Goal: Check status: Check status

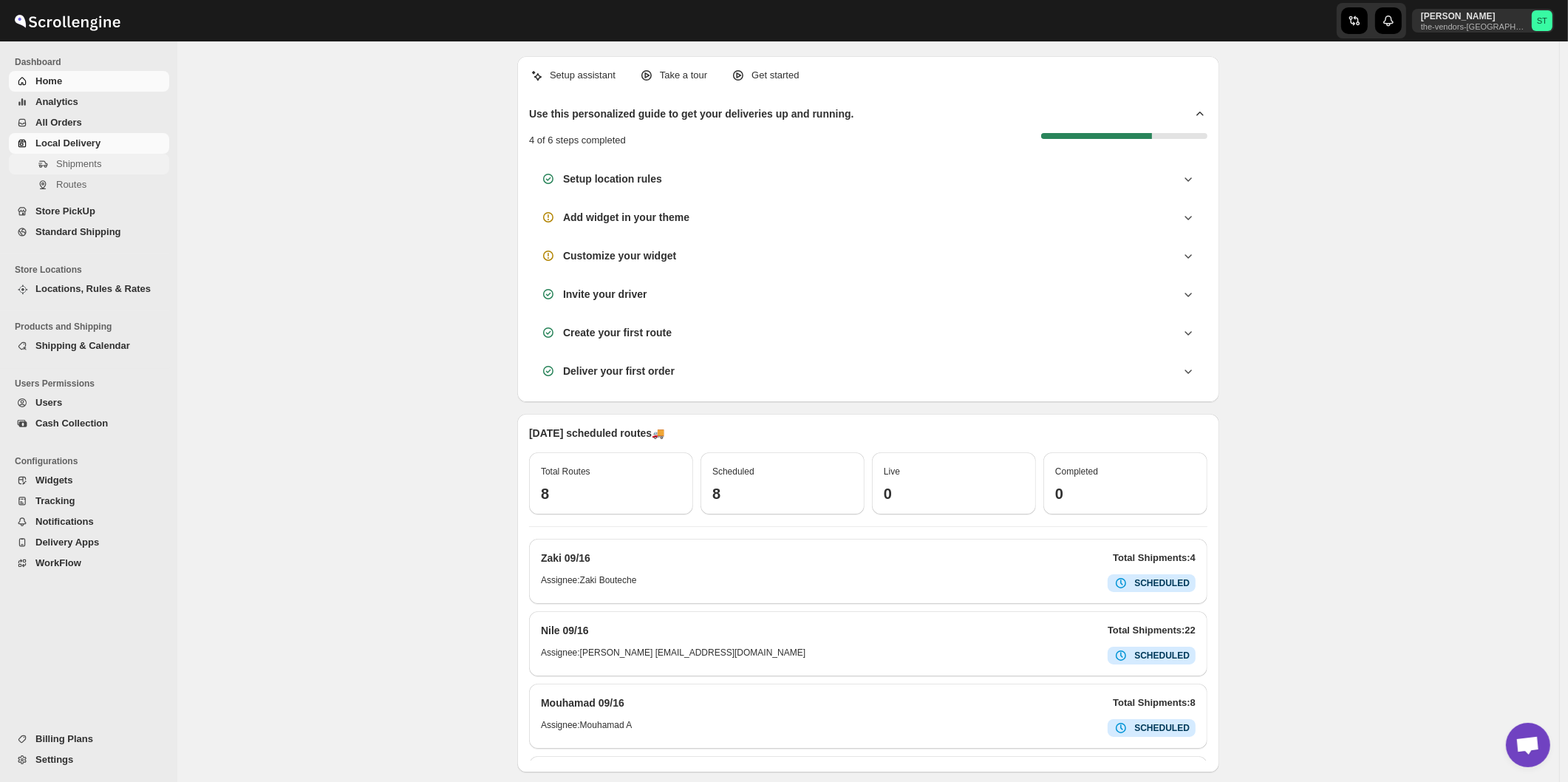
click at [70, 165] on span "Shipments" at bounding box center [79, 163] width 45 height 11
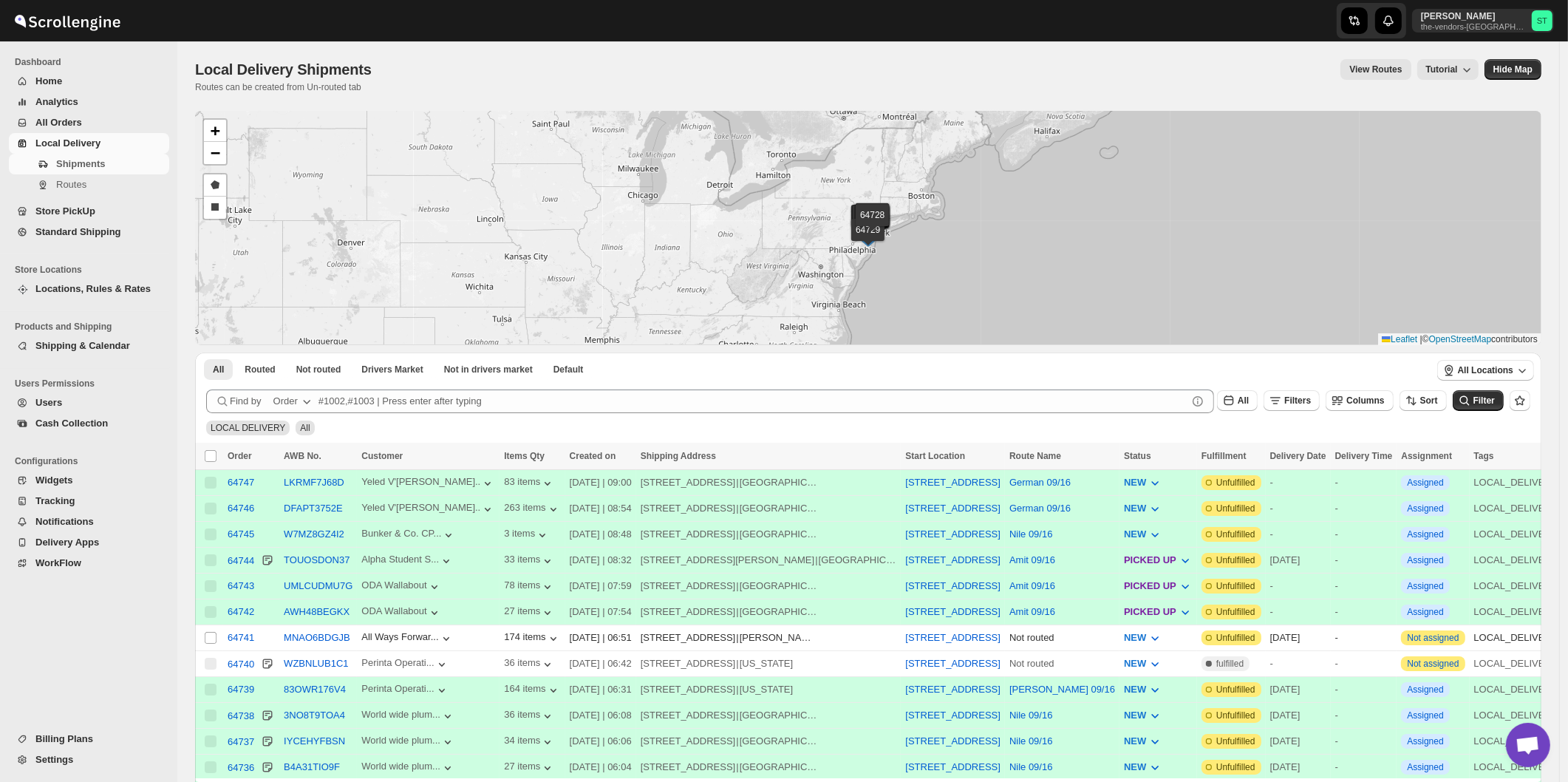
click at [301, 405] on icon "button" at bounding box center [307, 401] width 15 height 15
click at [312, 513] on div "Customer Name" at bounding box center [294, 512] width 70 height 15
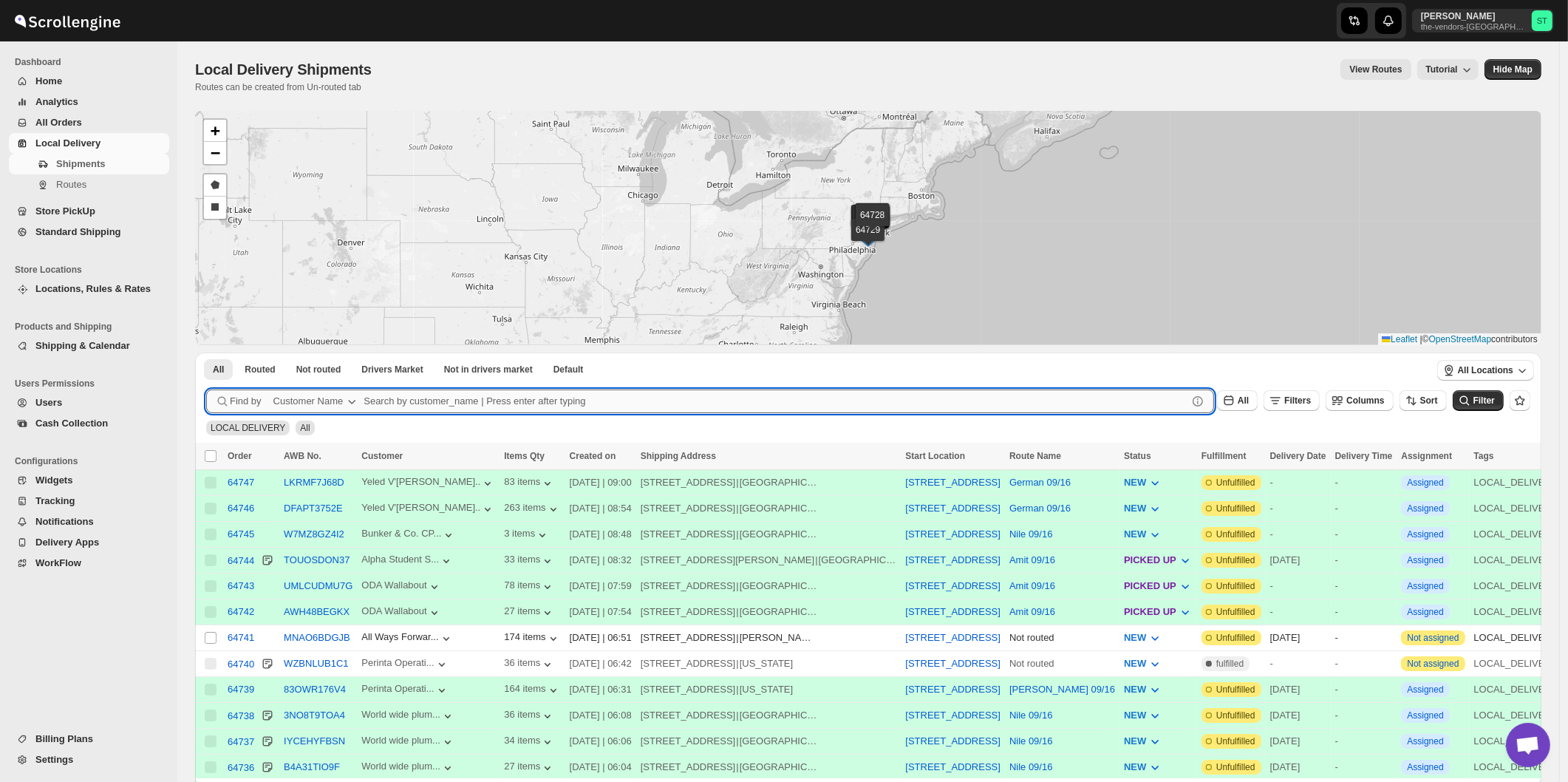
click at [508, 399] on input "text" at bounding box center [775, 401] width 824 height 24
paste input "Kaslander Lumber LLC"
click at [206, 353] on button "Submit" at bounding box center [227, 361] width 42 height 16
type input "Kaslander"
click at [206, 353] on button "Submit" at bounding box center [227, 361] width 42 height 16
